Goal: Find specific page/section

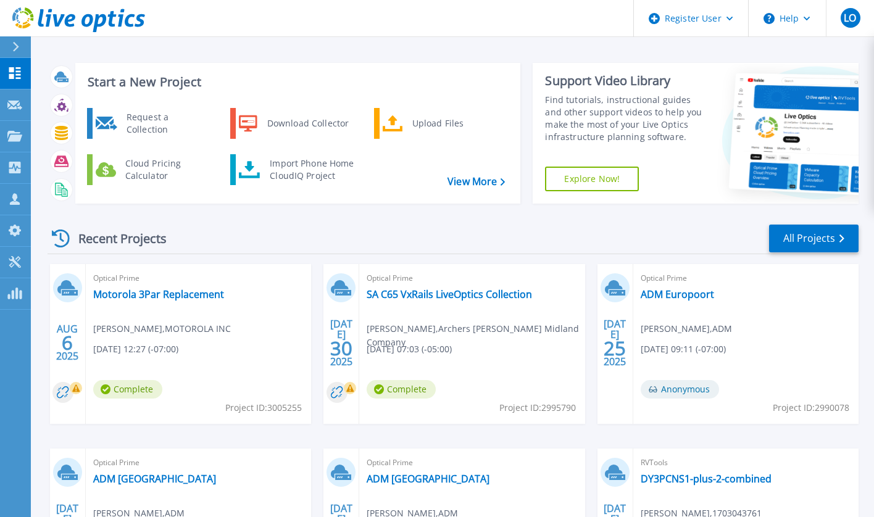
scroll to position [4, 0]
click at [792, 244] on link "All Projects" at bounding box center [813, 238] width 89 height 28
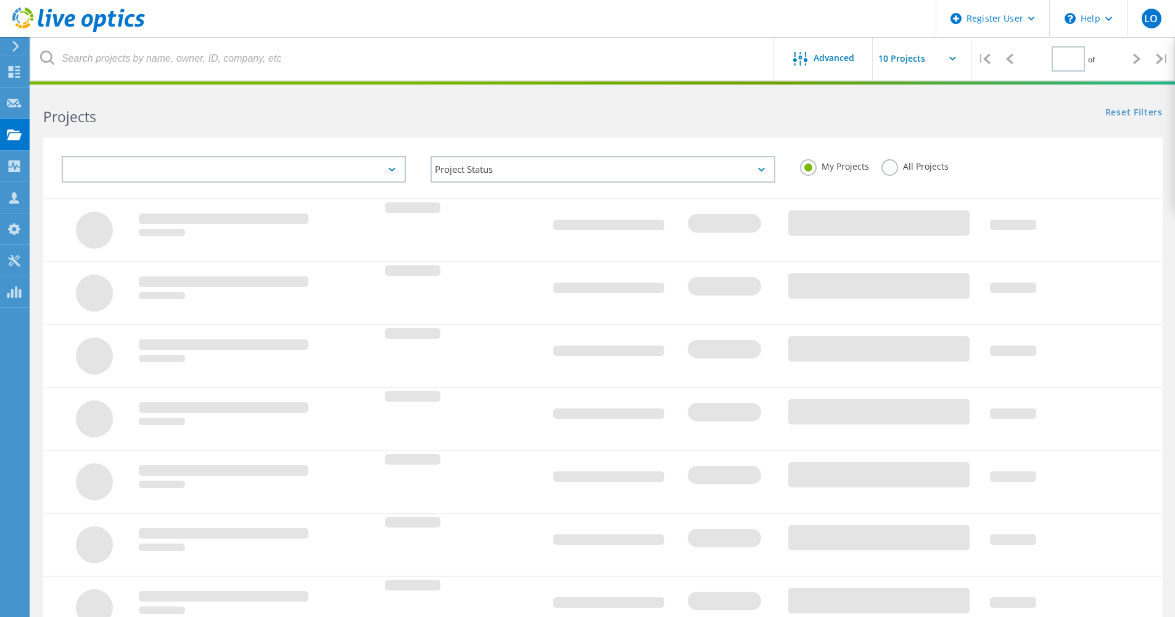
type input "1"
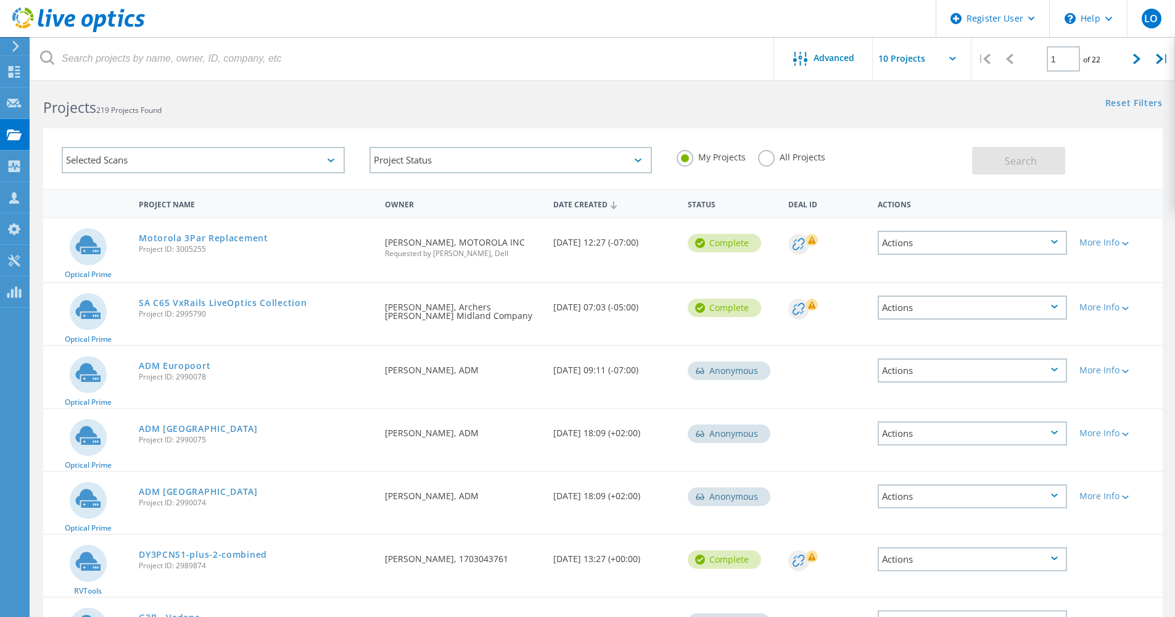
scroll to position [6, 0]
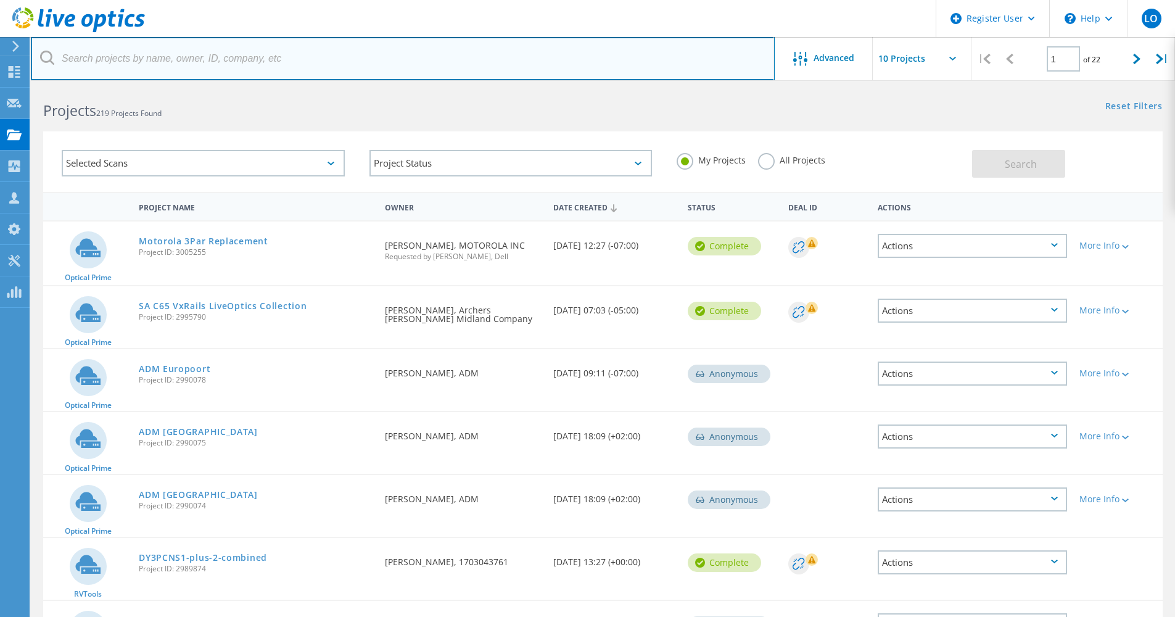
click at [537, 64] on input "text" at bounding box center [403, 58] width 744 height 43
type input "167"
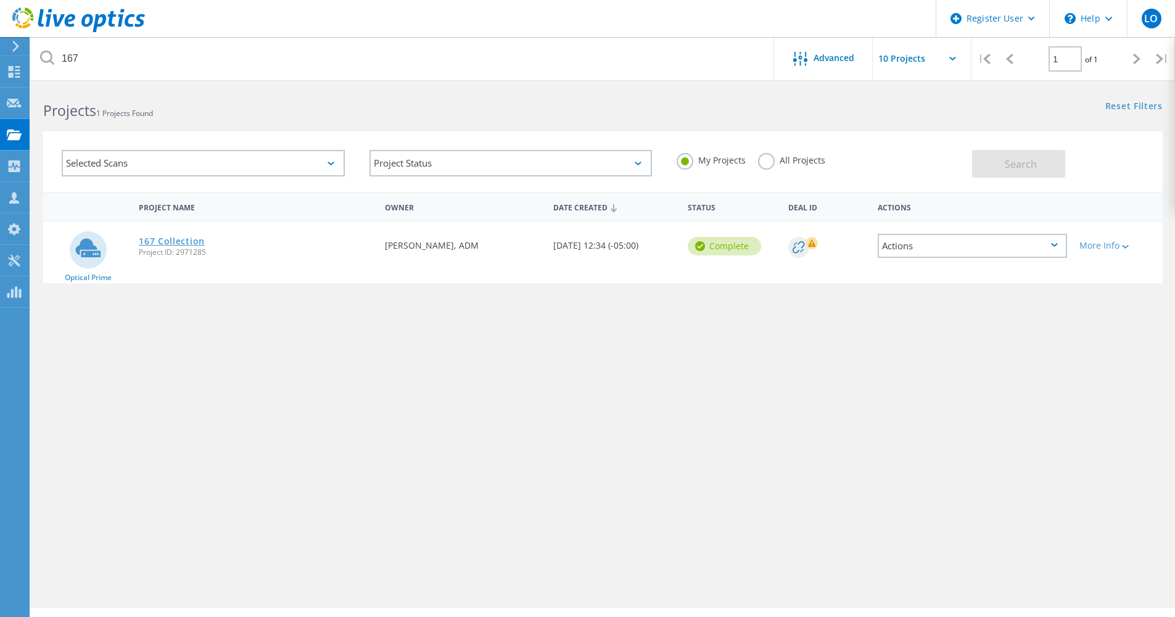
click at [196, 241] on link "167 Collection" at bounding box center [172, 241] width 66 height 9
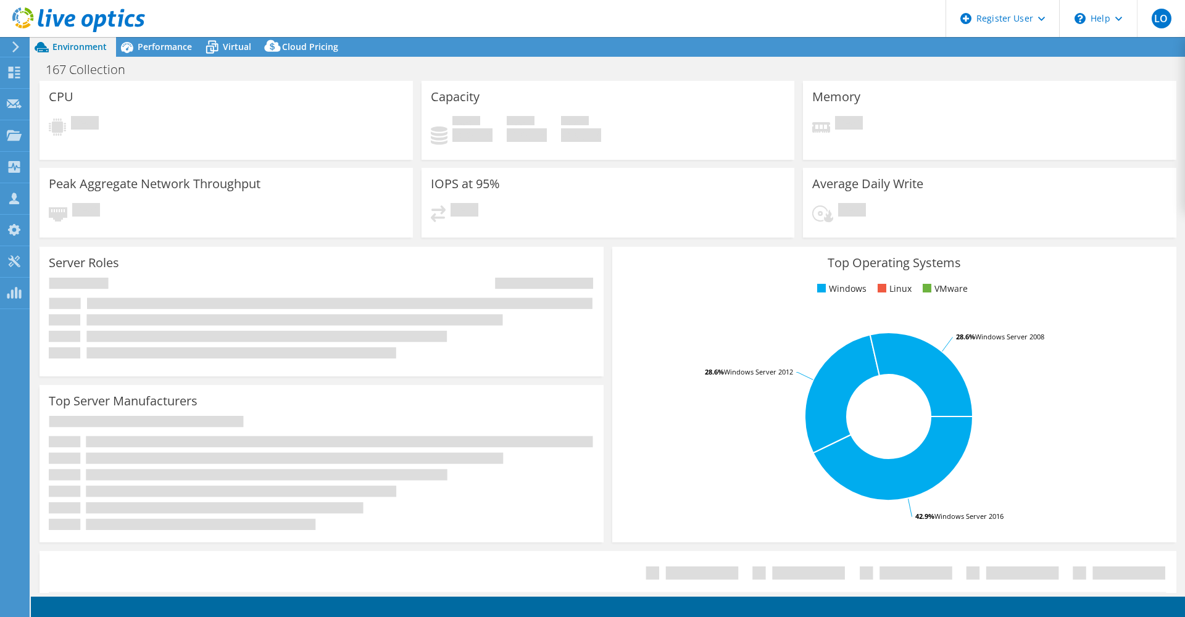
select select "USD"
